Goal: Task Accomplishment & Management: Use online tool/utility

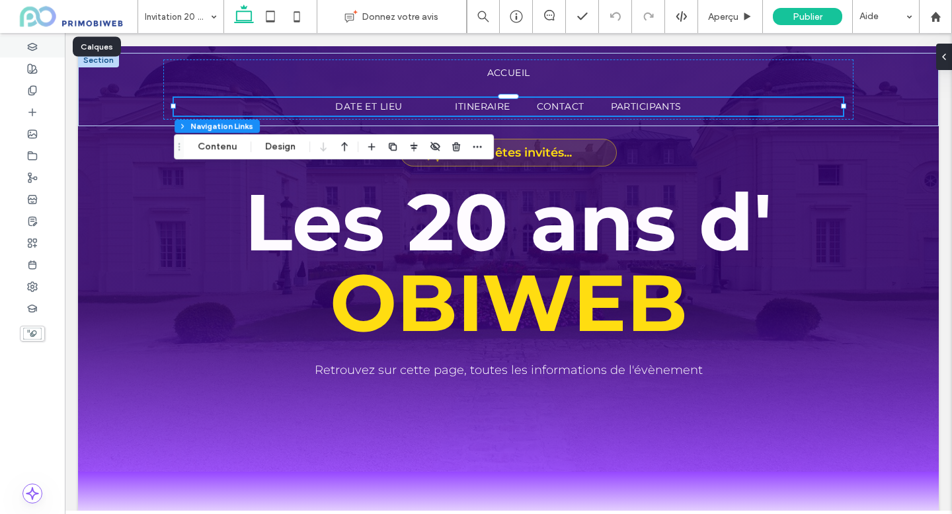
click at [48, 53] on div at bounding box center [32, 47] width 65 height 22
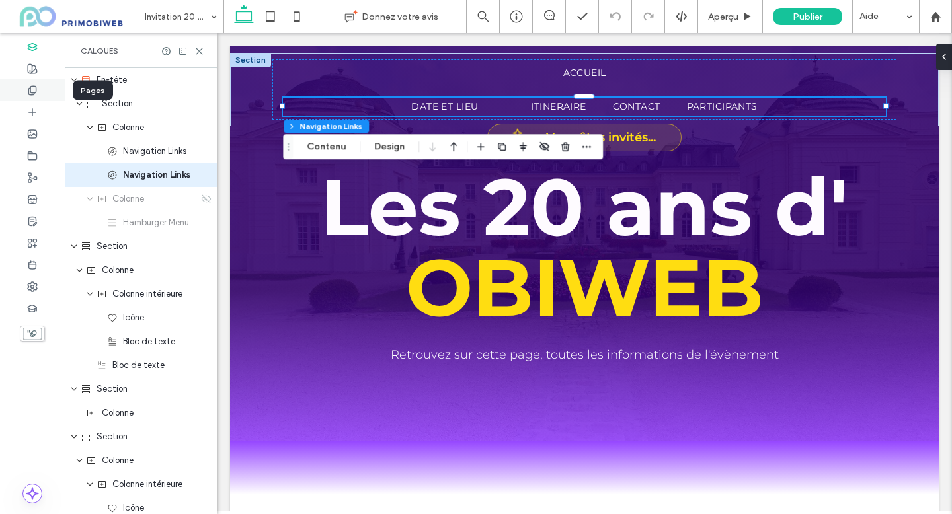
click at [38, 91] on div at bounding box center [32, 90] width 65 height 22
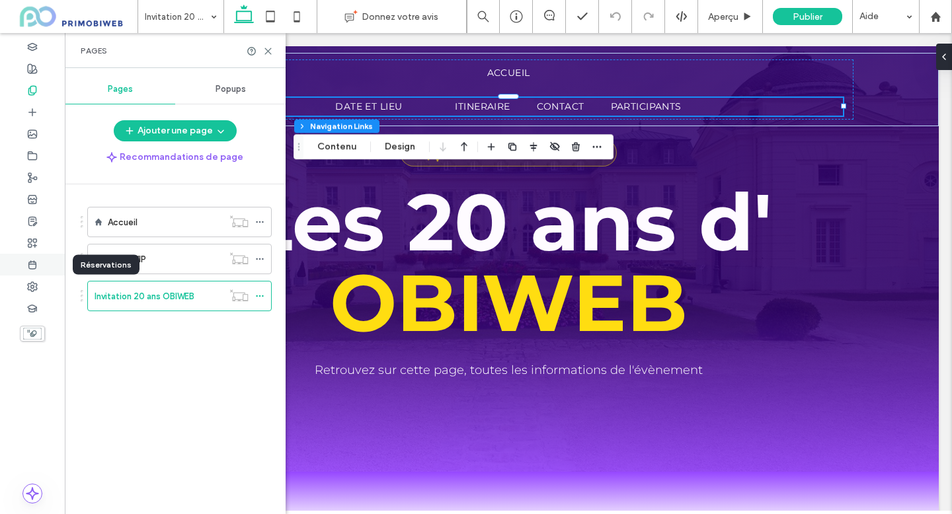
click at [38, 268] on div at bounding box center [32, 265] width 65 height 22
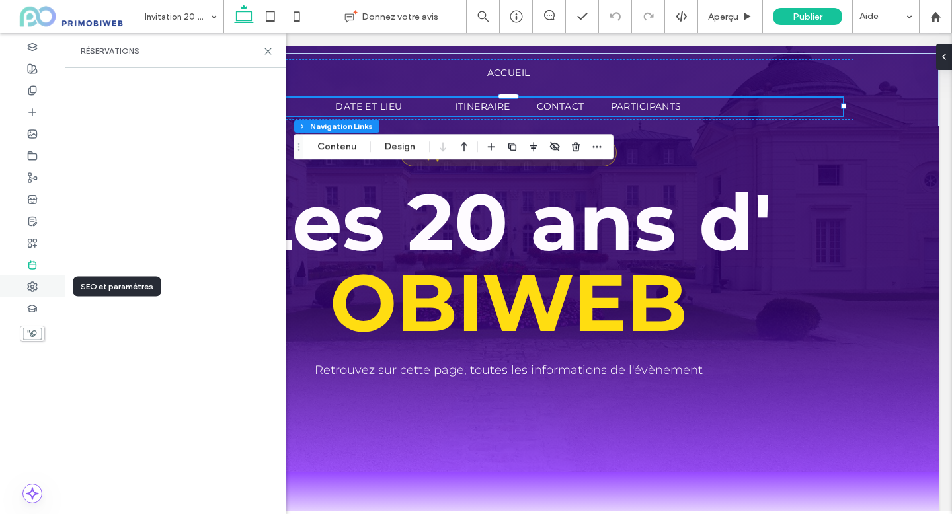
click at [45, 294] on div at bounding box center [32, 287] width 65 height 22
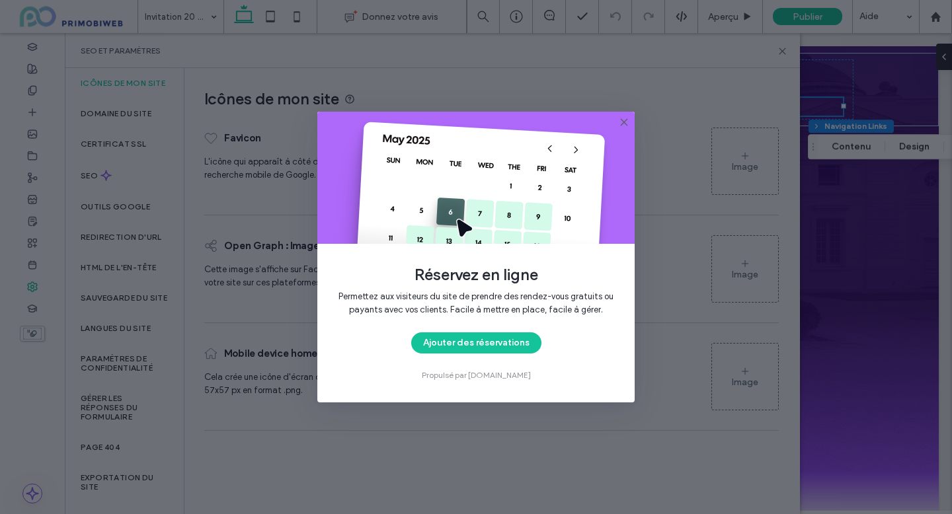
click at [627, 119] on use at bounding box center [624, 122] width 6 height 6
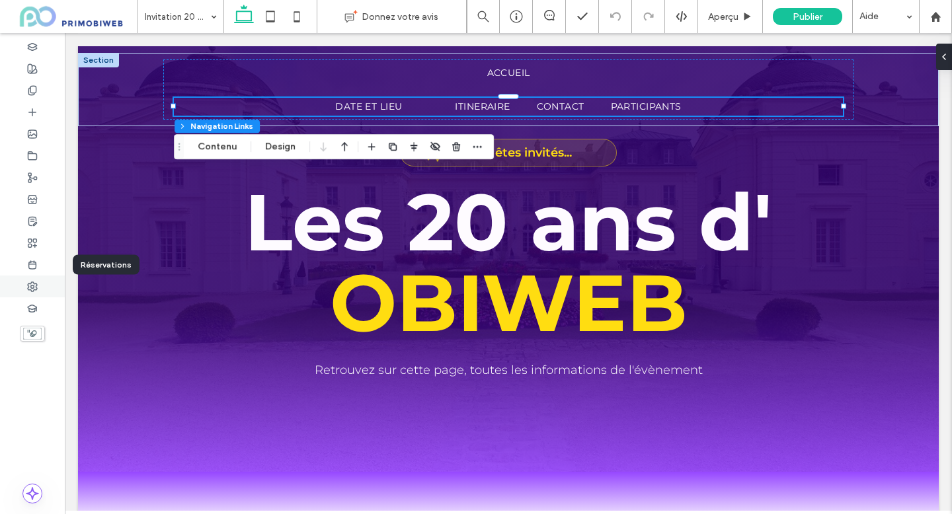
click at [32, 282] on icon at bounding box center [32, 287] width 11 height 11
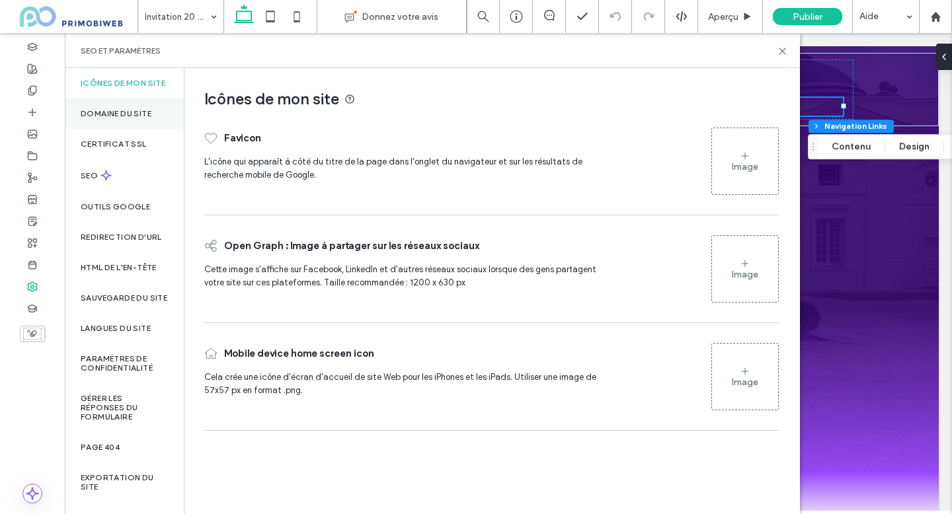
click at [143, 118] on label "Domaine du site" at bounding box center [116, 113] width 71 height 9
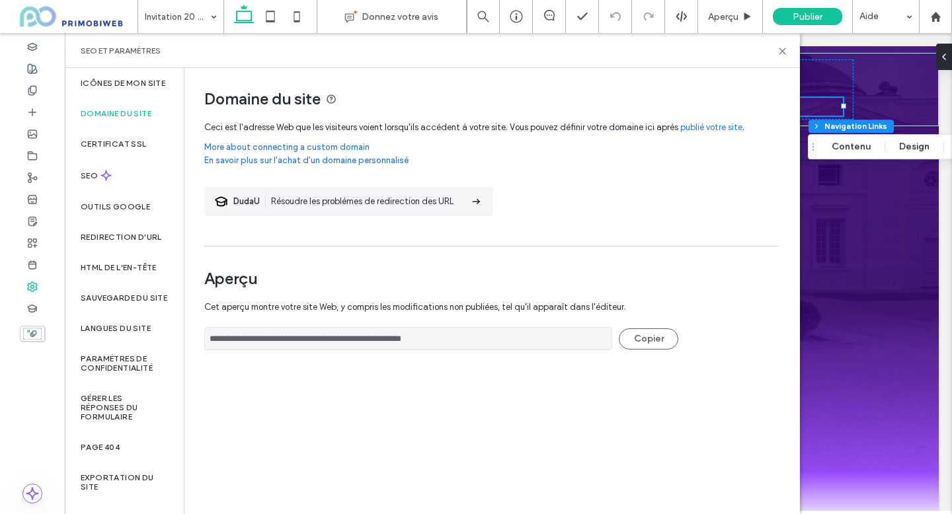
click at [468, 206] on section "[PERSON_NAME] les problèmes de redirection des URL" at bounding box center [348, 201] width 289 height 29
click at [301, 342] on input "**********" at bounding box center [408, 338] width 408 height 23
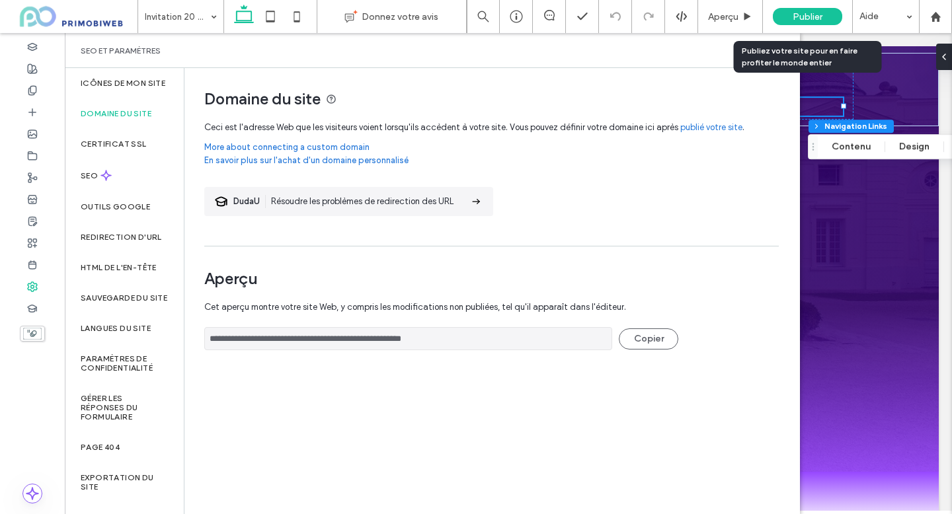
click at [796, 18] on span "Publier" at bounding box center [808, 16] width 30 height 11
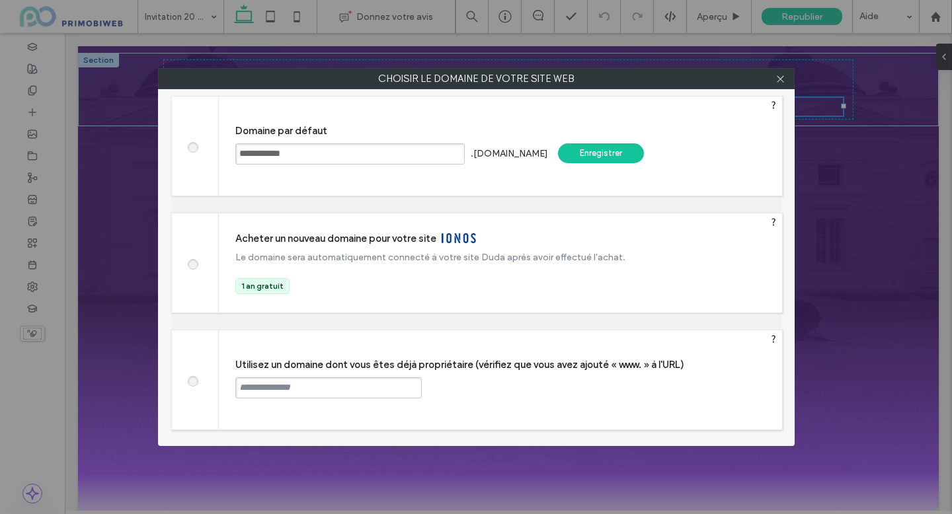
click at [192, 380] on span at bounding box center [192, 380] width 0 height 10
click at [275, 397] on input "text" at bounding box center [328, 388] width 186 height 21
type input "**********"
click at [455, 391] on div "Continuer" at bounding box center [472, 388] width 86 height 20
